Goal: Check status: Check status

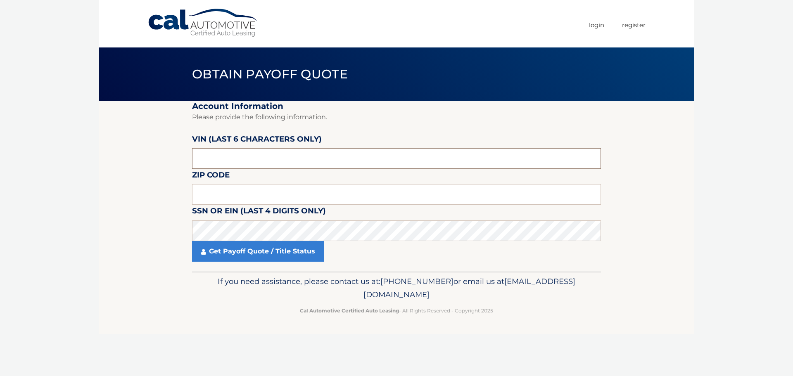
click at [219, 154] on input "text" at bounding box center [396, 158] width 409 height 21
drag, startPoint x: 216, startPoint y: 156, endPoint x: 178, endPoint y: 159, distance: 37.3
click at [178, 159] on section "Account Information Please provide the following information. [PERSON_NAME] (la…" at bounding box center [396, 186] width 595 height 171
click at [203, 160] on input "text" at bounding box center [396, 158] width 409 height 21
click at [237, 196] on input "text" at bounding box center [396, 194] width 409 height 21
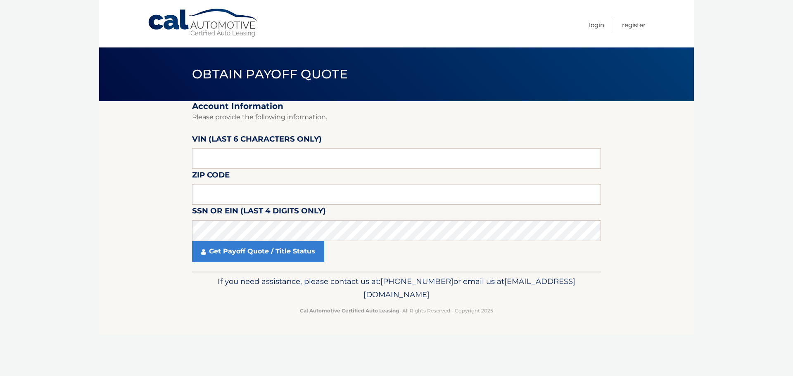
click at [369, 178] on fieldset "Account Information Please provide the following information. [PERSON_NAME] (la…" at bounding box center [396, 186] width 409 height 171
click at [349, 190] on input "text" at bounding box center [396, 194] width 409 height 21
type input "10990"
click button "For Originating Dealer" at bounding box center [0, 0] width 0 height 0
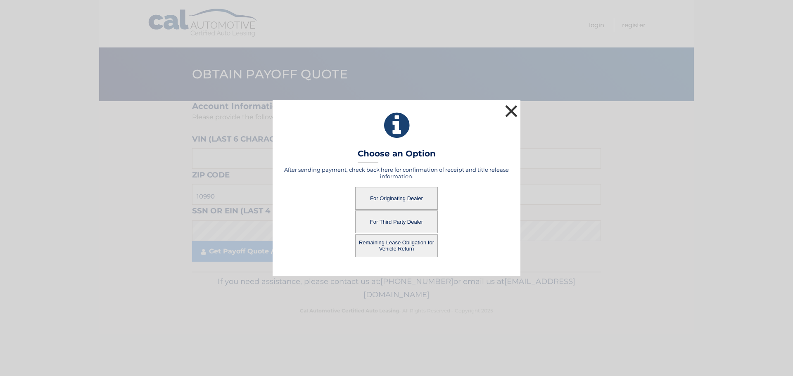
drag, startPoint x: 506, startPoint y: 111, endPoint x: 500, endPoint y: 114, distance: 6.1
click at [502, 111] on div "× Choose an Option After sending payment, check back here for confirmation of r…" at bounding box center [397, 187] width 248 height 175
drag, startPoint x: 526, startPoint y: 115, endPoint x: 519, endPoint y: 112, distance: 7.4
click at [523, 114] on div "× Choose an Option After sending payment, check back here for confirmation of r…" at bounding box center [396, 187] width 786 height 175
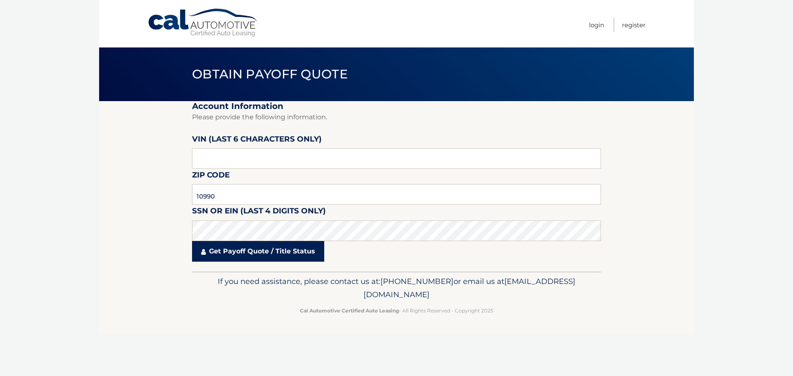
click at [221, 251] on link "Get Payoff Quote / Title Status" at bounding box center [258, 251] width 132 height 21
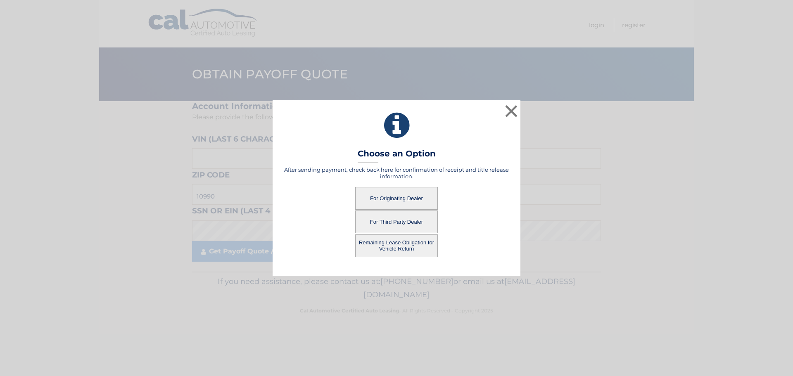
click at [409, 197] on button "For Originating Dealer" at bounding box center [396, 198] width 83 height 23
click at [501, 194] on div "For Originating Dealer" at bounding box center [396, 198] width 227 height 23
click at [418, 197] on button "For Originating Dealer" at bounding box center [396, 198] width 83 height 23
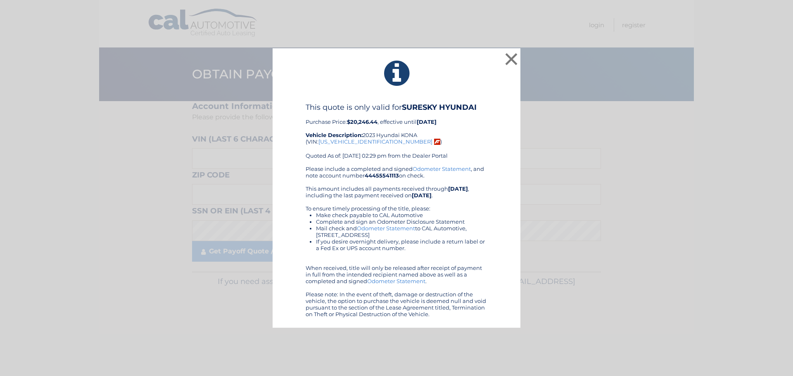
drag, startPoint x: 301, startPoint y: 100, endPoint x: 440, endPoint y: 315, distance: 256.0
click at [440, 315] on div "× This quote is only valid for SURESKY HYUNDAI Purchase Price: $20,246.44 , eff…" at bounding box center [397, 188] width 248 height 280
copy div "This quote is only valid for SURESKY HYUNDAI Purchase Price: $20,246.44 , effec…"
click at [427, 194] on b "[DATE]" at bounding box center [422, 195] width 20 height 7
drag, startPoint x: 441, startPoint y: 316, endPoint x: 308, endPoint y: 109, distance: 246.5
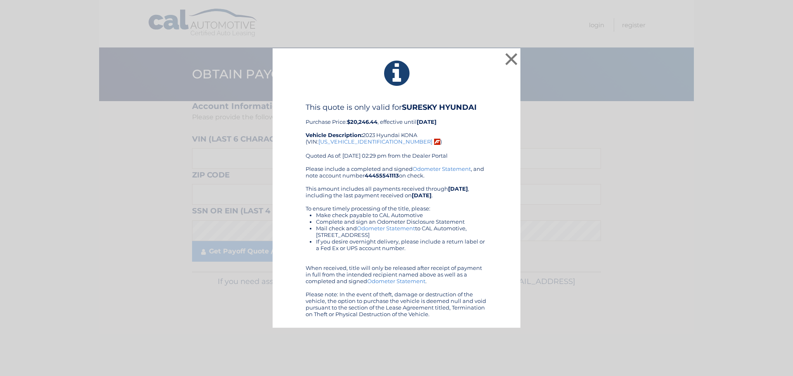
click at [301, 104] on div "This quote is only valid for SURESKY HYUNDAI Purchase Price: $20,246.44 , effec…" at bounding box center [396, 210] width 227 height 215
click at [509, 60] on button "×" at bounding box center [511, 59] width 17 height 17
